Goal: Find specific page/section

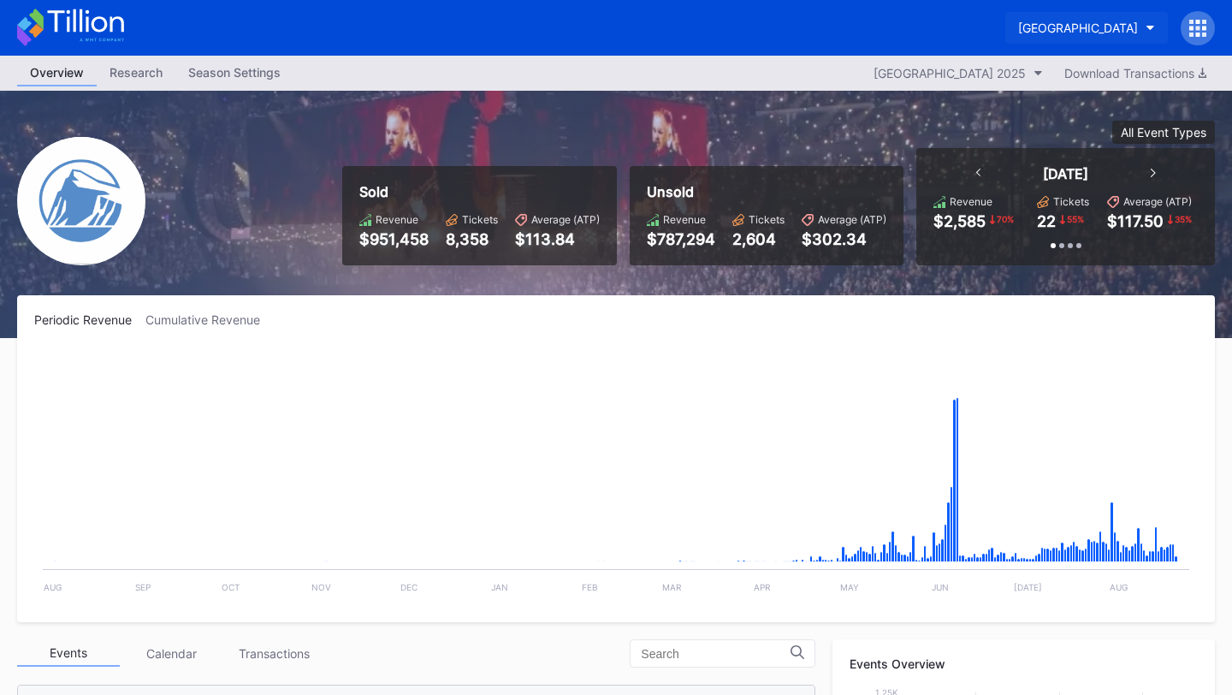
click at [1079, 13] on button "[GEOGRAPHIC_DATA]" at bounding box center [1086, 28] width 163 height 32
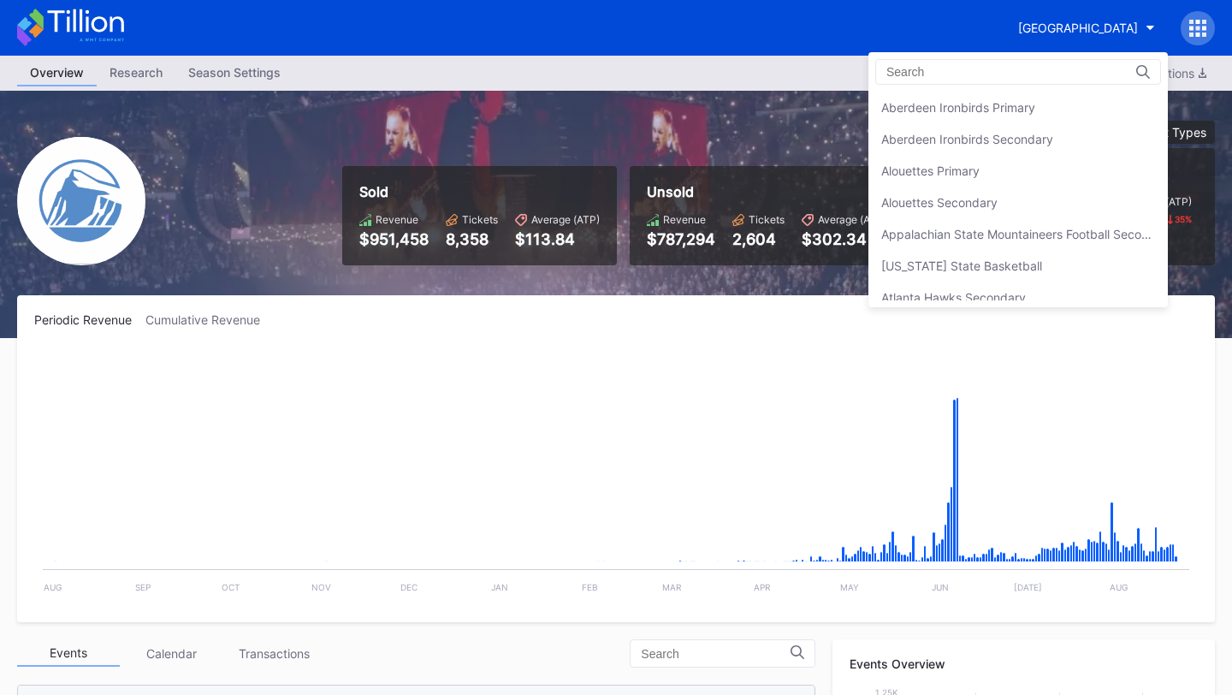
scroll to position [3956, 0]
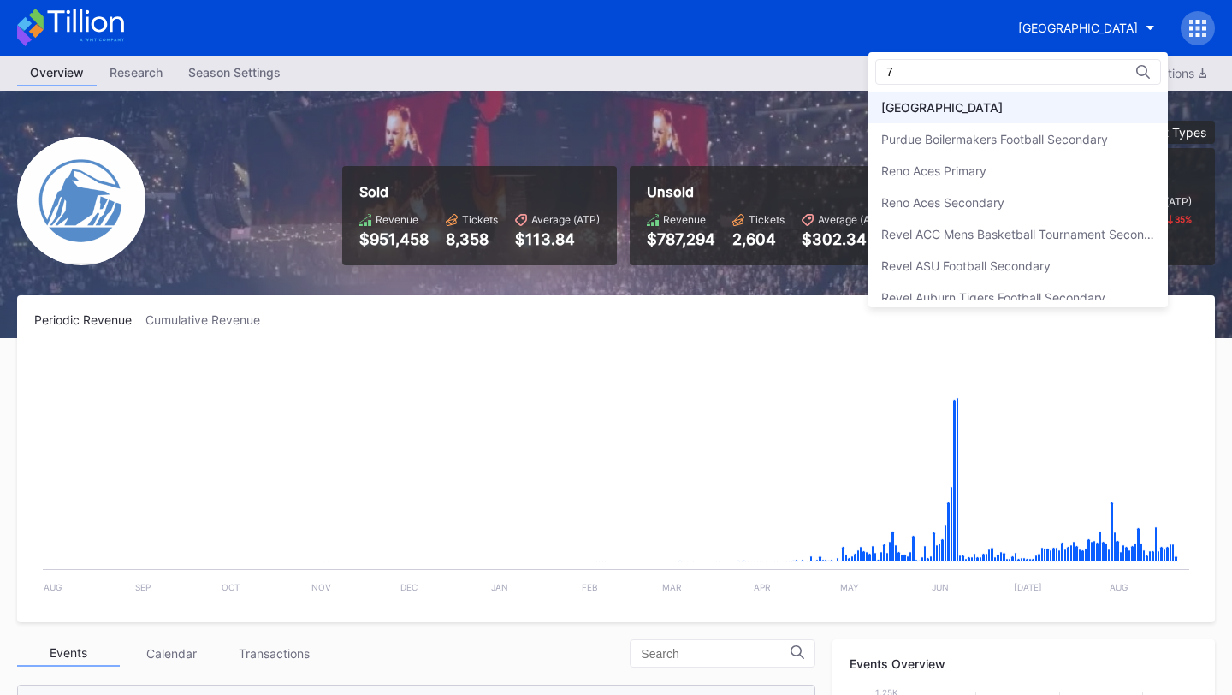
type input "76"
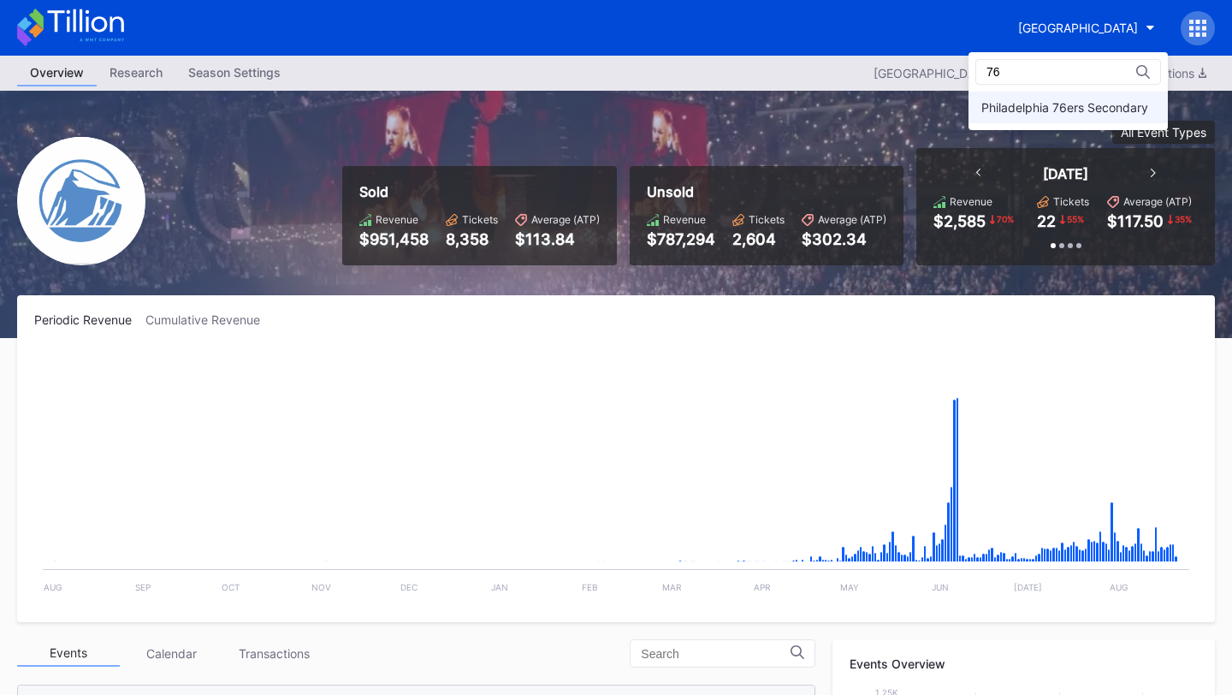
click at [1086, 105] on div "Philadelphia 76ers Secondary" at bounding box center [1064, 107] width 167 height 15
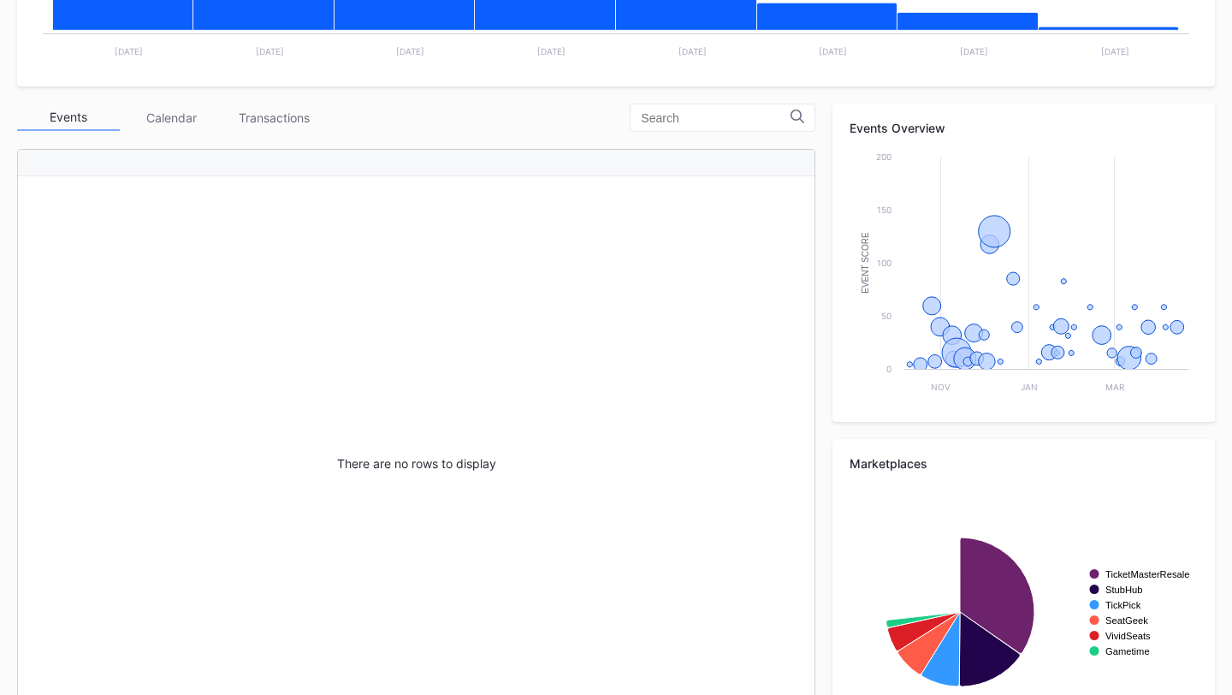
scroll to position [599, 0]
